Goal: Task Accomplishment & Management: Complete application form

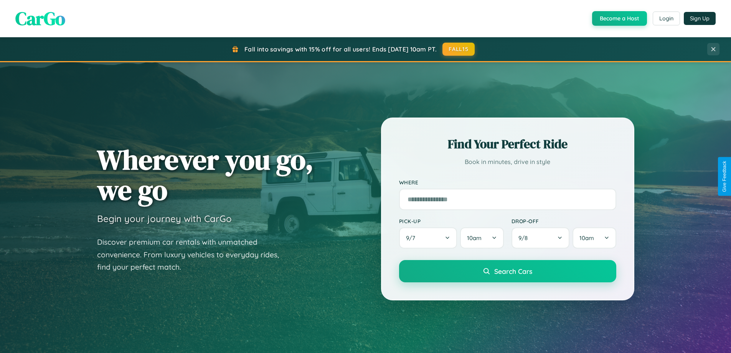
scroll to position [1477, 0]
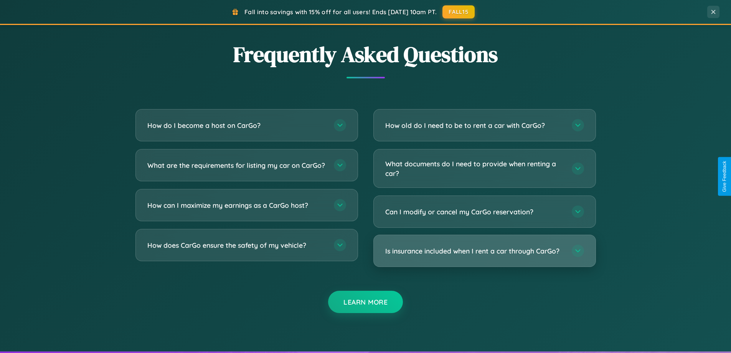
click at [485, 251] on h3 "Is insurance included when I rent a car through CarGo?" at bounding box center [474, 251] width 179 height 10
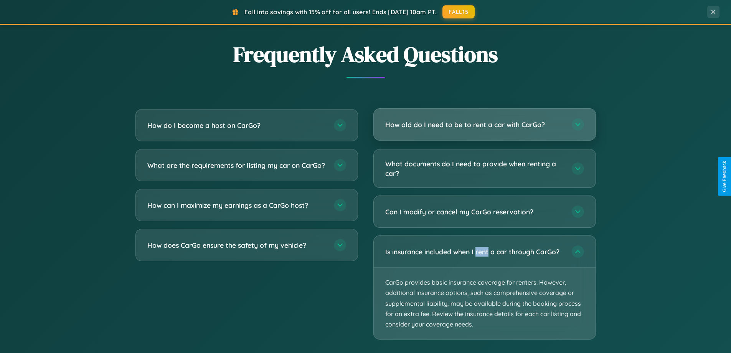
click at [485, 125] on h3 "How old do I need to be to rent a car with CarGo?" at bounding box center [474, 125] width 179 height 10
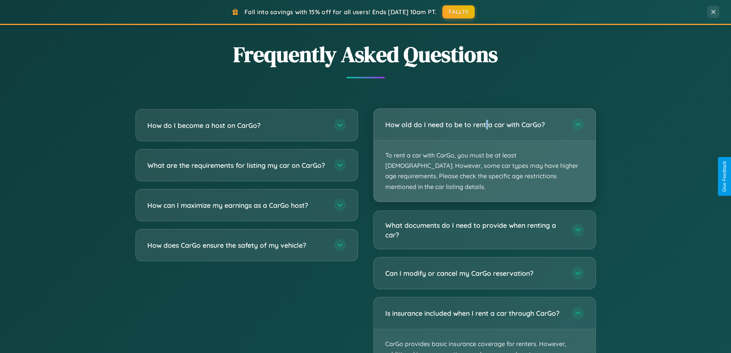
click at [485, 150] on p "To rent a car with CarGo, you must be at least [DEMOGRAPHIC_DATA]. However, som…" at bounding box center [485, 171] width 222 height 61
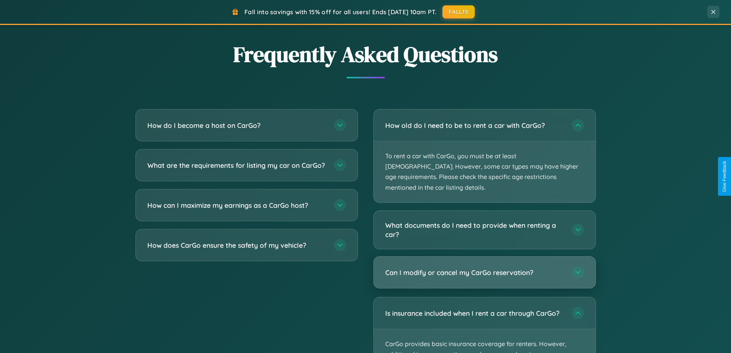
click at [485, 268] on h3 "Can I modify or cancel my CarGo reservation?" at bounding box center [474, 273] width 179 height 10
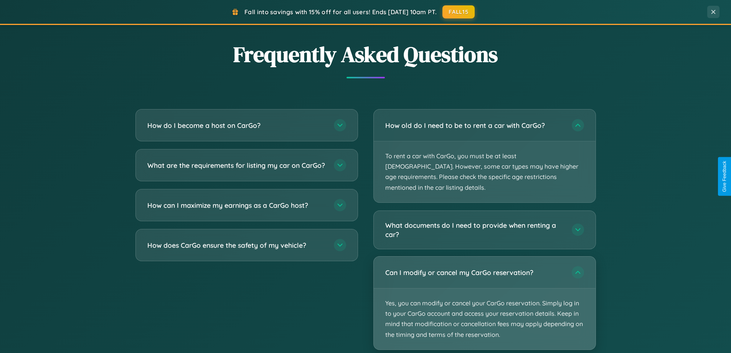
click at [485, 292] on p "Yes, you can modify or cancel your CarGo reservation. Simply log in to your Car…" at bounding box center [485, 318] width 222 height 61
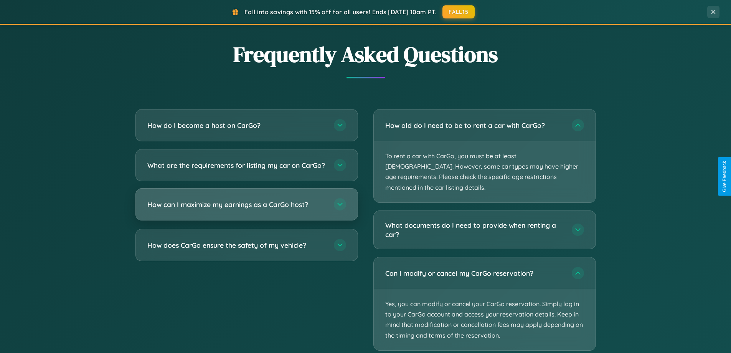
click at [246, 209] on h3 "How can I maximize my earnings as a CarGo host?" at bounding box center [236, 205] width 179 height 10
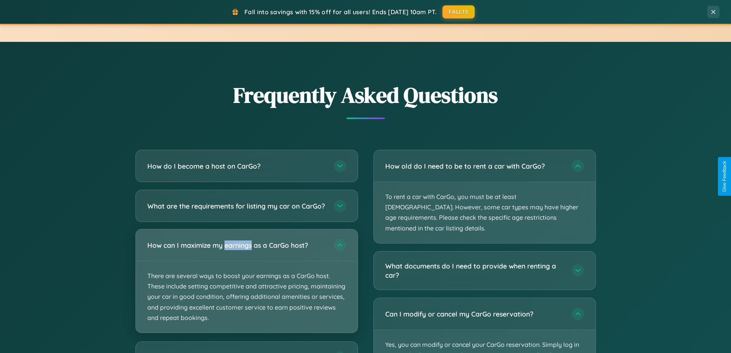
scroll to position [0, 0]
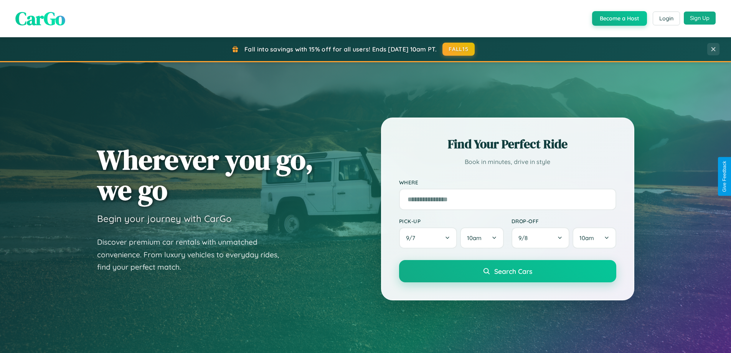
click at [700, 18] on button "Sign Up" at bounding box center [700, 18] width 32 height 13
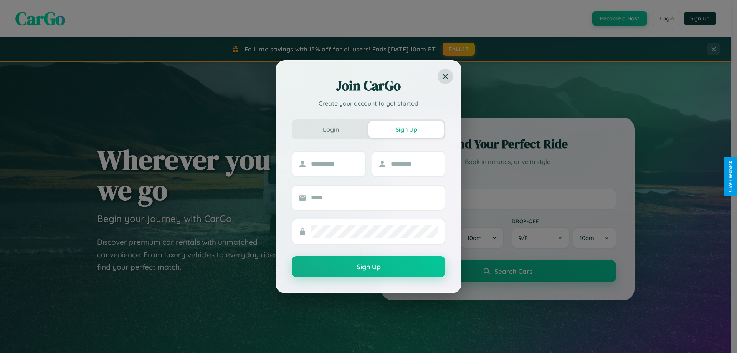
click at [619, 18] on div "Join CarGo Create your account to get started Login Sign Up Sign Up" at bounding box center [368, 176] width 737 height 353
click at [406, 129] on button "Sign Up" at bounding box center [406, 129] width 75 height 17
click at [335, 164] on input "text" at bounding box center [335, 164] width 48 height 12
type input "*********"
click at [414, 164] on input "text" at bounding box center [415, 164] width 48 height 12
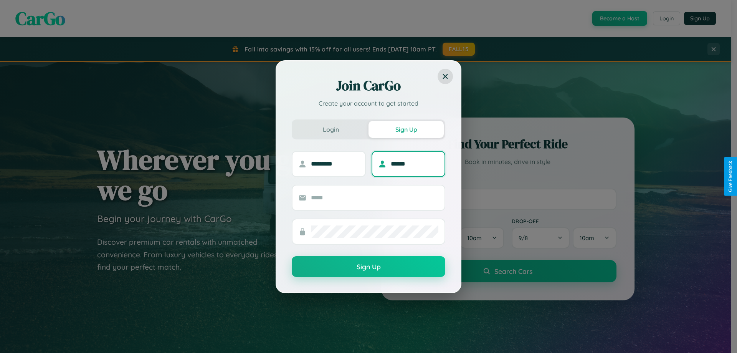
type input "******"
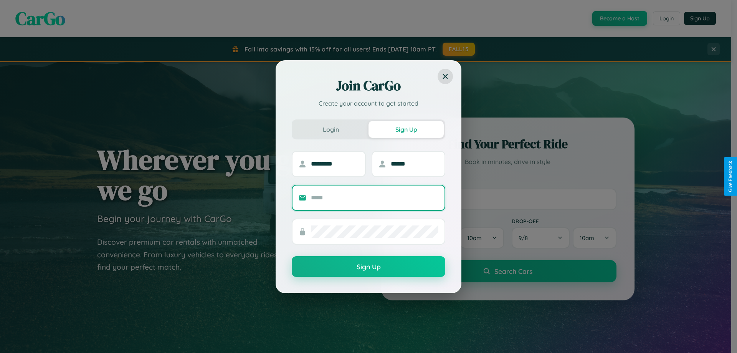
click at [375, 197] on input "text" at bounding box center [374, 198] width 127 height 12
type input "**********"
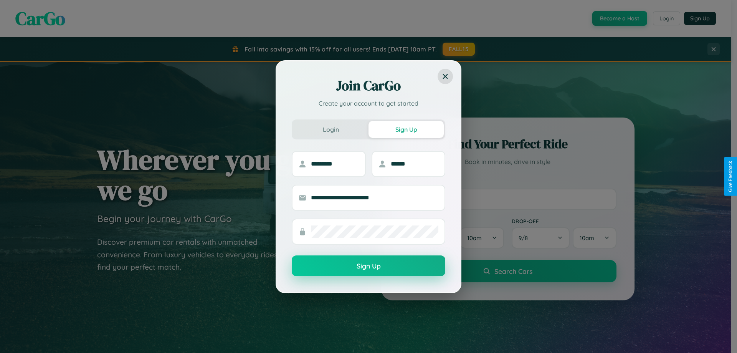
click at [369, 266] on button "Sign Up" at bounding box center [369, 265] width 154 height 21
